Goal: Information Seeking & Learning: Learn about a topic

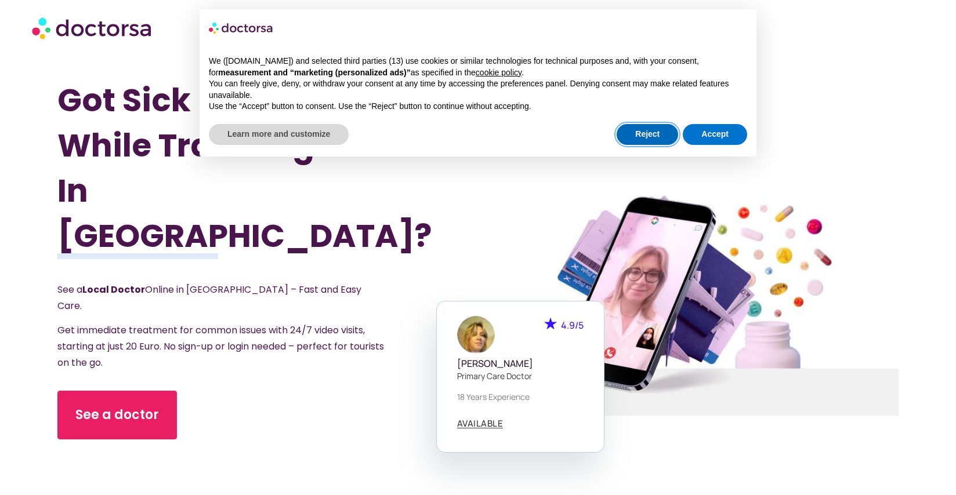
click at [642, 132] on button "Reject" at bounding box center [647, 134] width 61 height 21
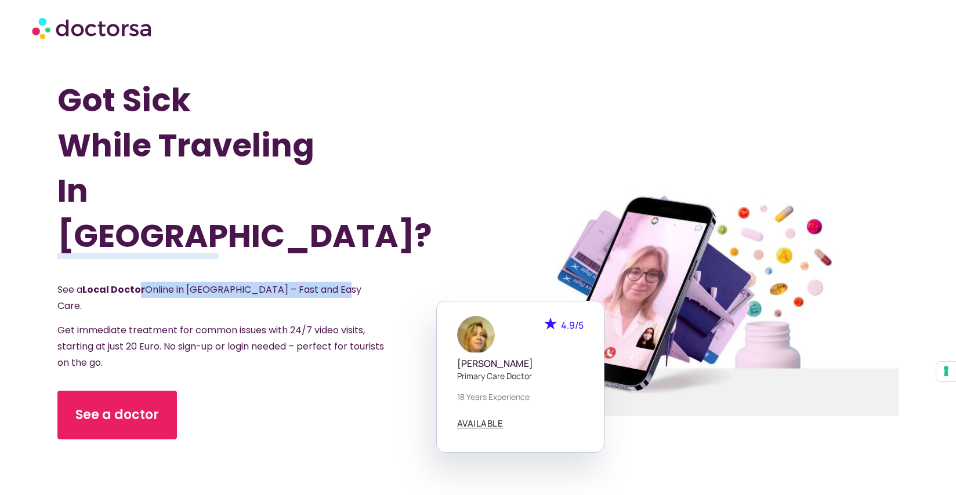
drag, startPoint x: 139, startPoint y: 277, endPoint x: 392, endPoint y: 277, distance: 253.5
click at [392, 282] on div "See a Local Doctor Online in [GEOGRAPHIC_DATA] – Fast and Easy Care. Get immedi…" at bounding box center [230, 326] width 346 height 89
click at [299, 283] on span "See a Local Doctor Online in [GEOGRAPHIC_DATA] – Fast and Easy Care." at bounding box center [209, 298] width 304 height 30
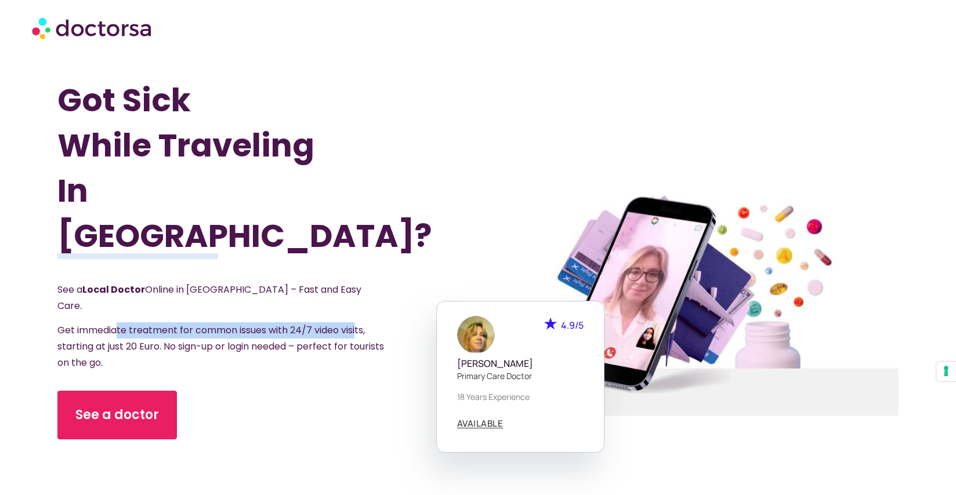
drag, startPoint x: 115, startPoint y: 301, endPoint x: 378, endPoint y: 300, distance: 263.4
click at [378, 323] on p "Get immediate treatment for common issues with 24/7 video visits, starting at j…" at bounding box center [222, 347] width 330 height 49
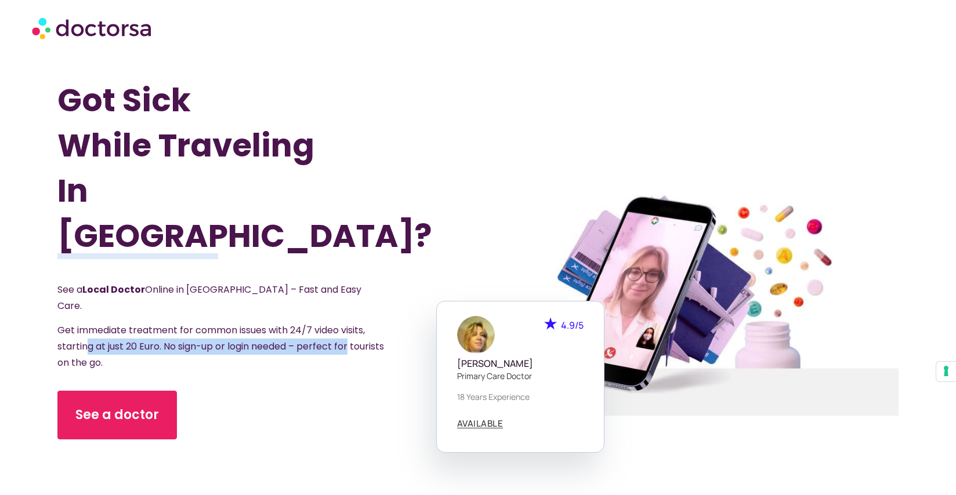
drag, startPoint x: 86, startPoint y: 314, endPoint x: 433, endPoint y: 314, distance: 347.5
click at [433, 314] on div "Got Sick While Traveling In [GEOGRAPHIC_DATA]? See a Local Doctor Online in [GE…" at bounding box center [267, 303] width 421 height 495
click at [289, 324] on span "Get immediate treatment for common issues with 24/7 video visits, starting at j…" at bounding box center [220, 347] width 327 height 46
